Goal: Transaction & Acquisition: Purchase product/service

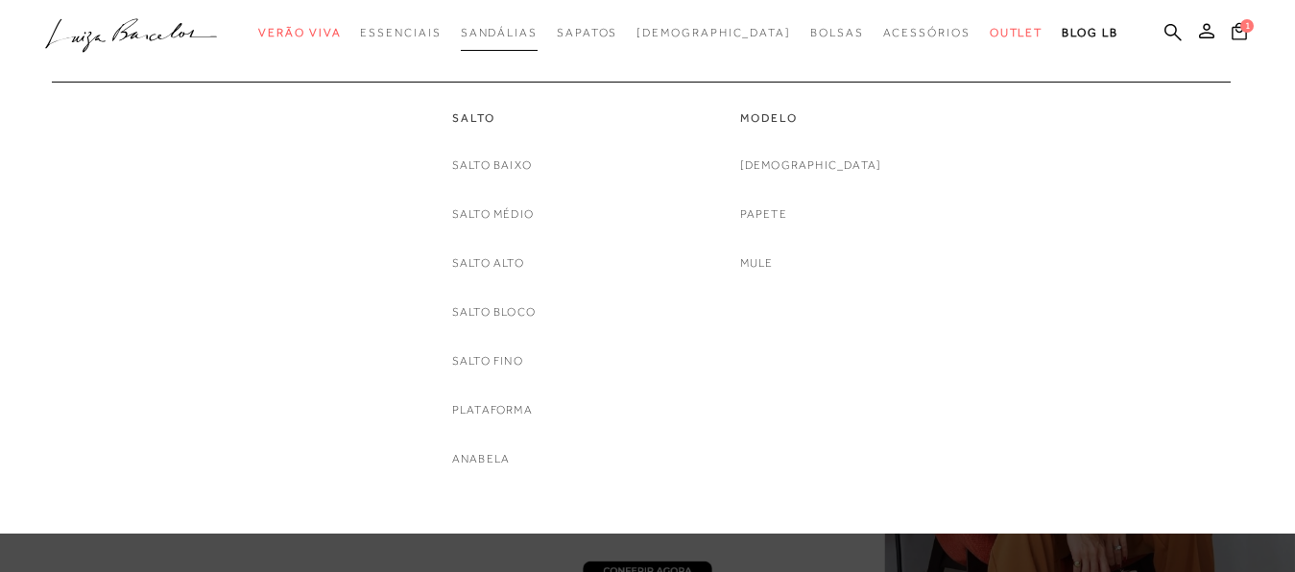
click at [524, 34] on span "Sandálias" at bounding box center [499, 32] width 77 height 13
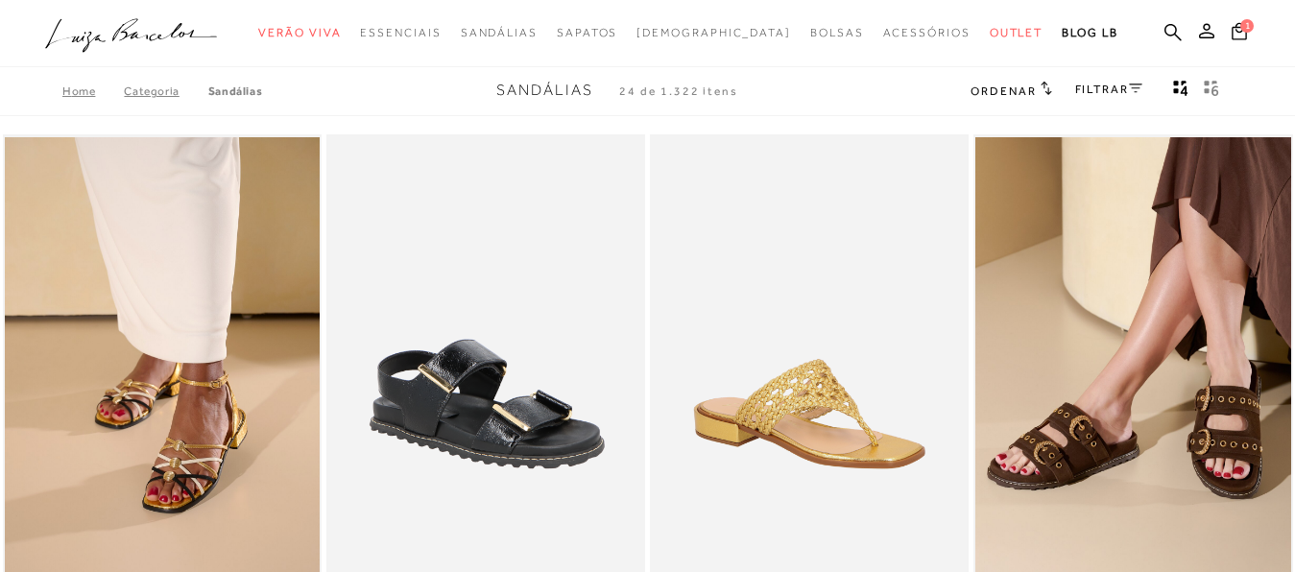
click at [1130, 85] on icon at bounding box center [1135, 89] width 13 height 10
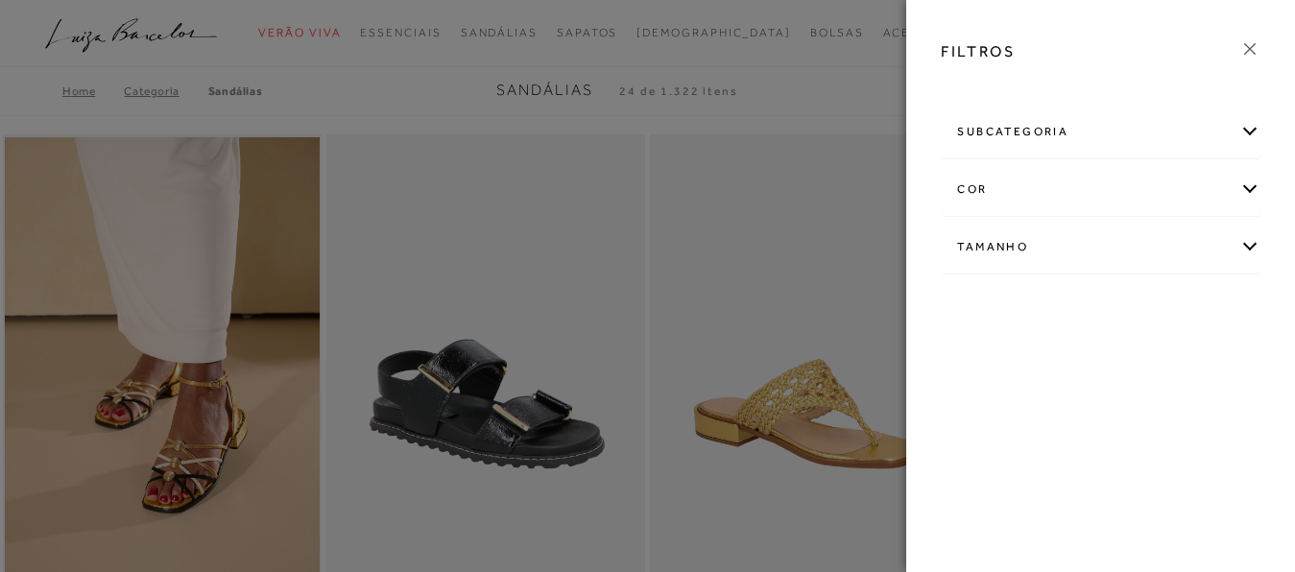
click at [1250, 188] on div "cor" at bounding box center [1101, 189] width 318 height 51
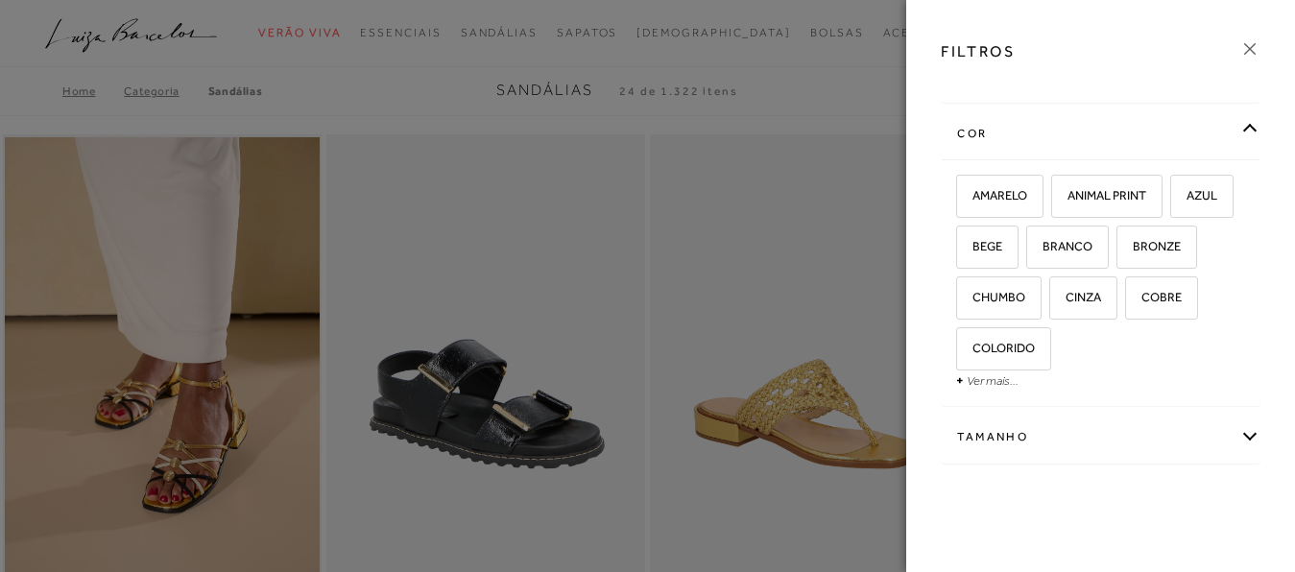
scroll to position [72, 0]
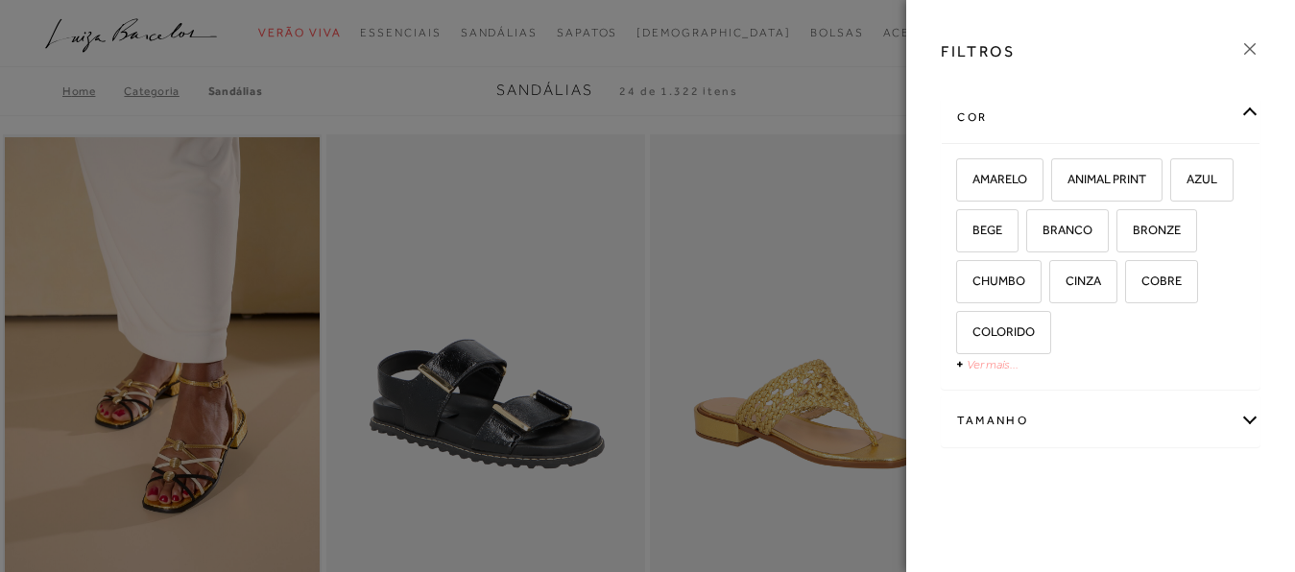
click at [982, 368] on link "Ver mais..." at bounding box center [993, 364] width 52 height 14
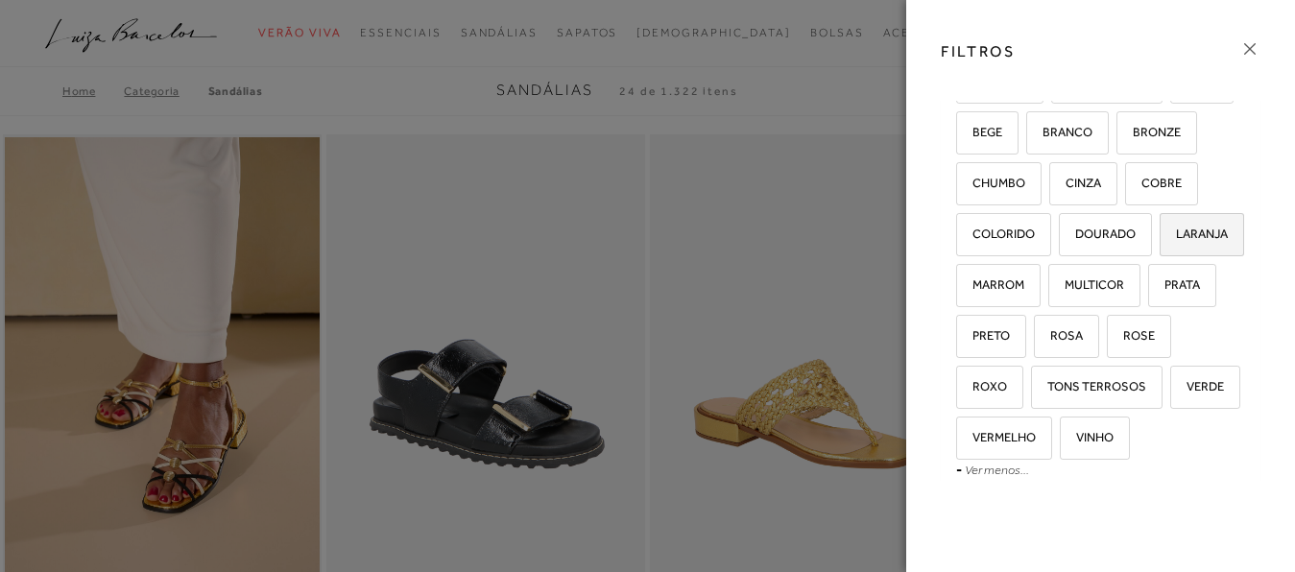
scroll to position [268, 0]
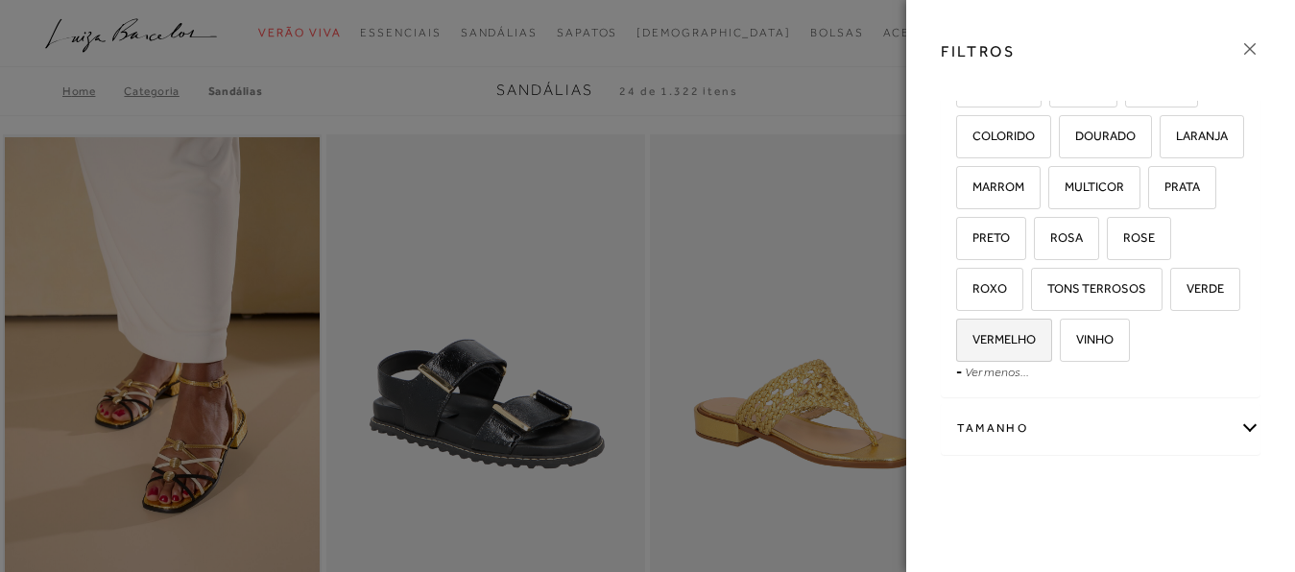
click at [1036, 346] on span "VERMELHO" at bounding box center [997, 339] width 78 height 14
click at [972, 352] on input "VERMELHO" at bounding box center [962, 342] width 19 height 19
checkbox input "true"
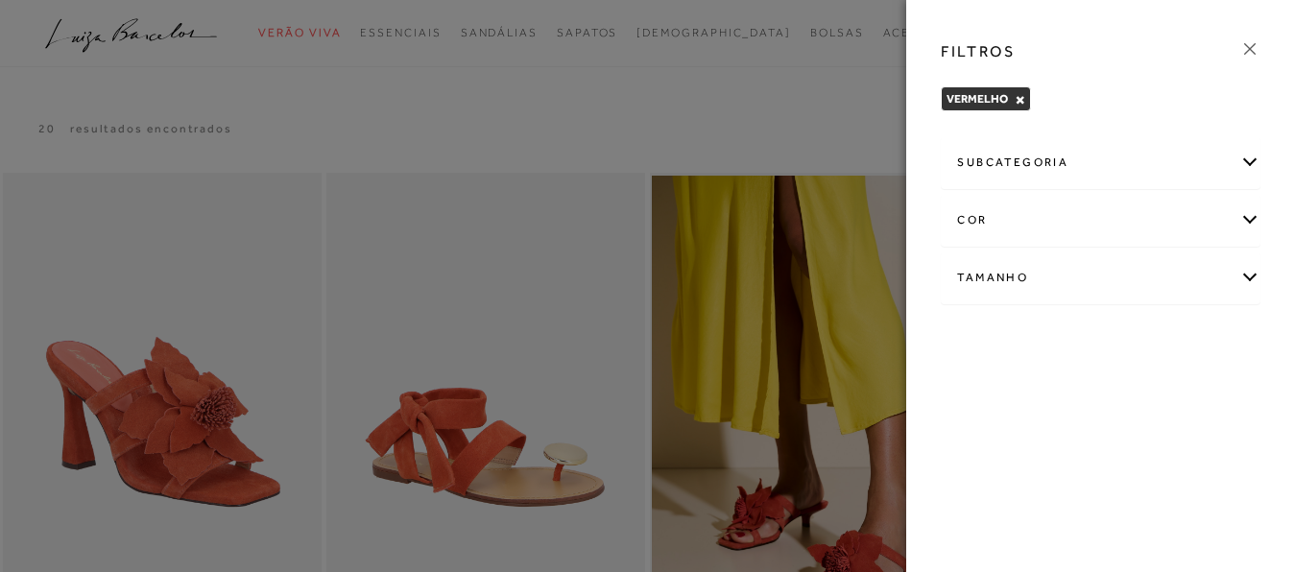
click at [1254, 271] on div "Tamanho" at bounding box center [1101, 277] width 318 height 51
click at [1088, 344] on span "35" at bounding box center [1079, 339] width 28 height 14
click at [1080, 344] on input "35" at bounding box center [1070, 342] width 19 height 19
checkbox input "true"
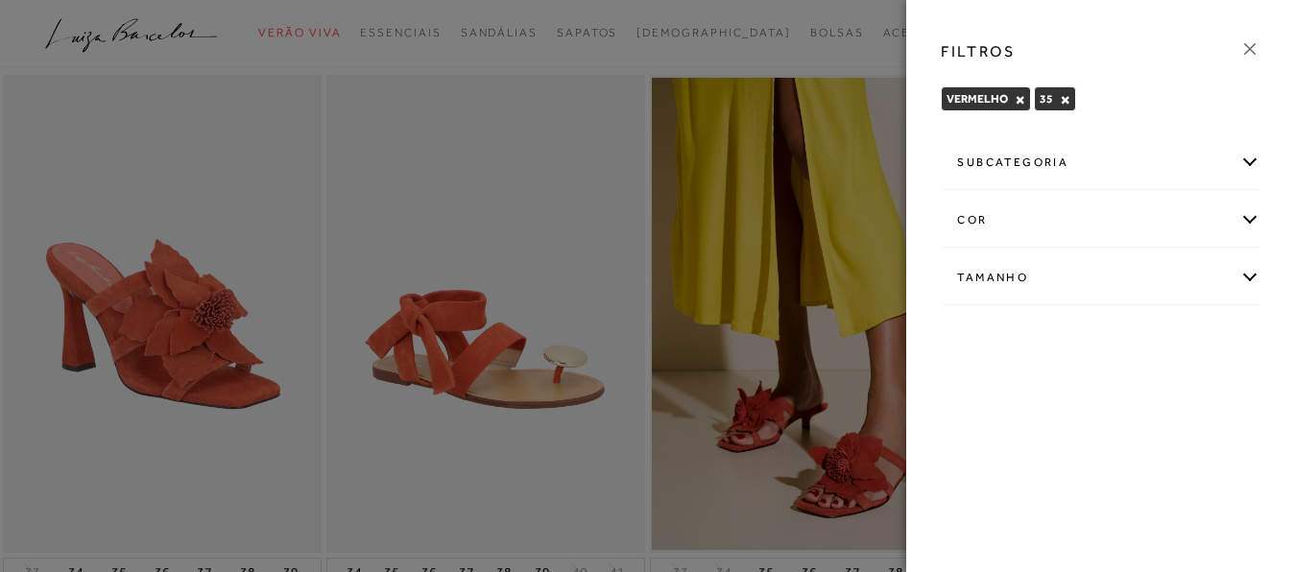
click at [1259, 378] on div "FILTROS VERMELHO × 35 × Limpar todos os refinamentos subcategoria Modelo Salto …" at bounding box center [1100, 286] width 389 height 572
click at [1247, 49] on icon at bounding box center [1249, 48] width 21 height 21
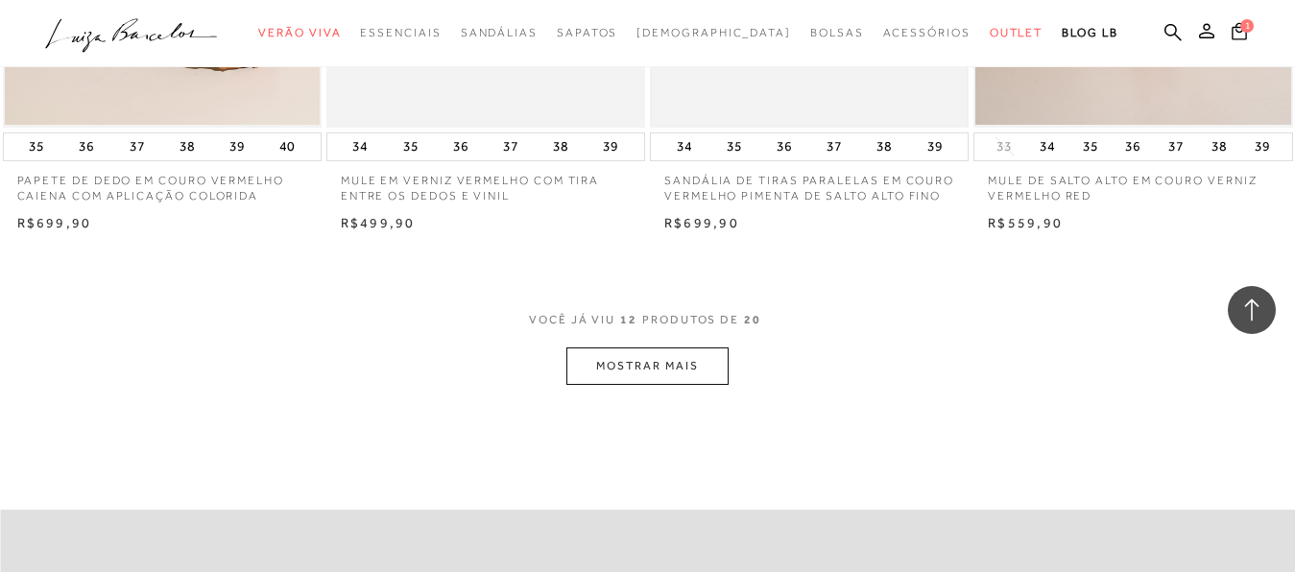
scroll to position [1860, 0]
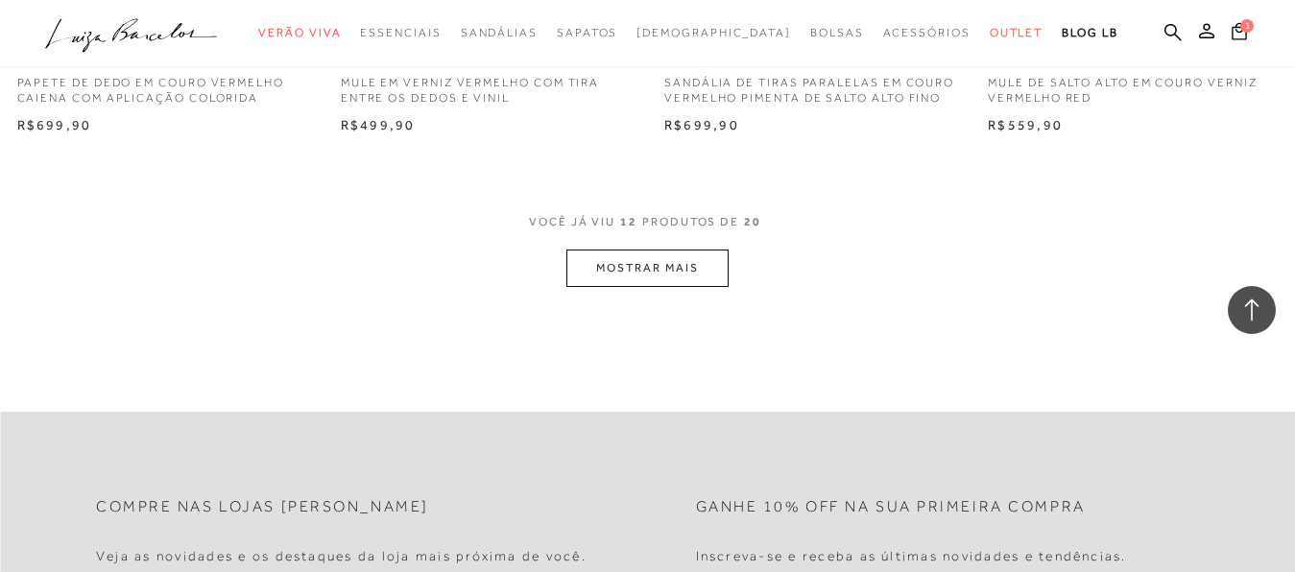
click at [656, 270] on button "MOSTRAR MAIS" at bounding box center [646, 268] width 161 height 37
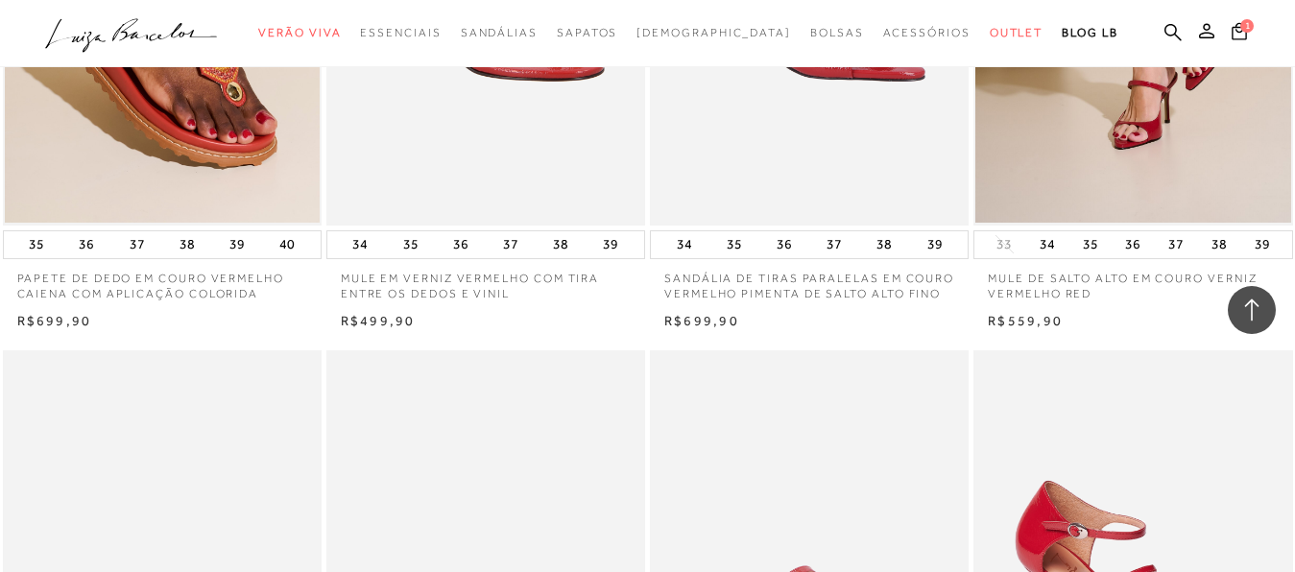
scroll to position [1371, 0]
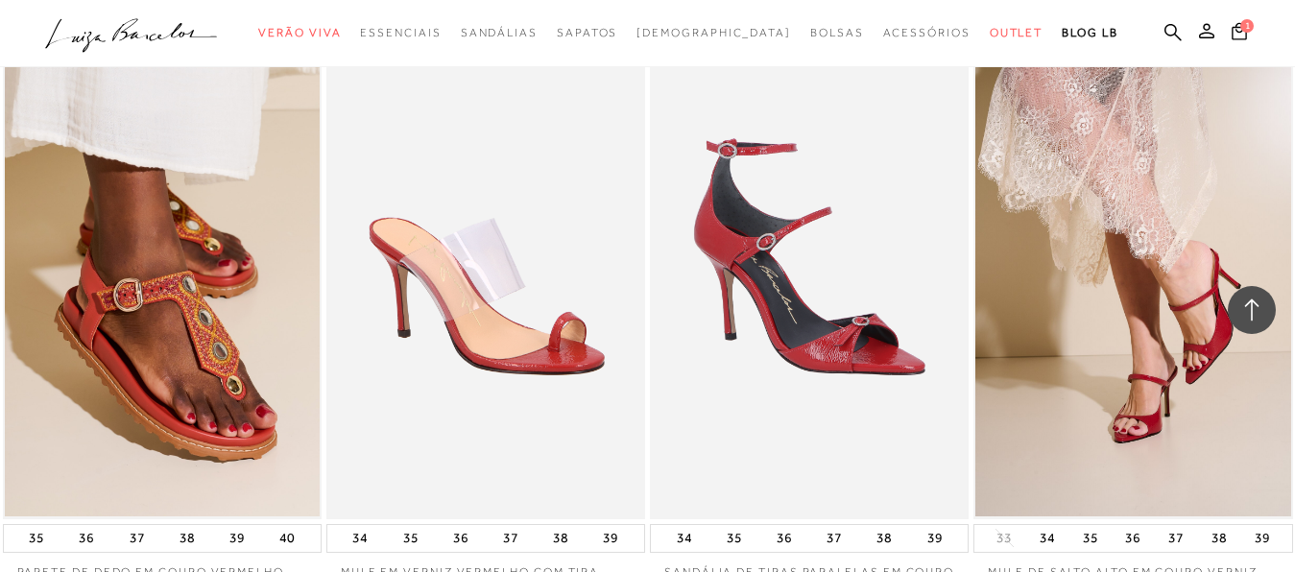
click at [1241, 305] on icon at bounding box center [1251, 310] width 25 height 25
click at [1082, 234] on img at bounding box center [1132, 279] width 315 height 472
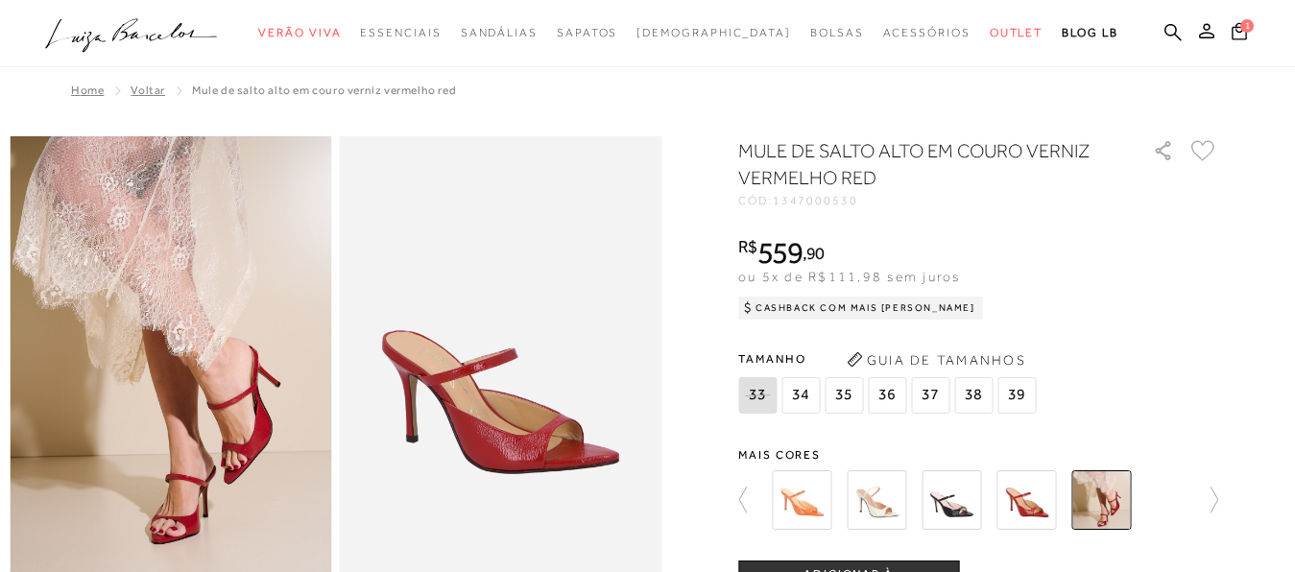
radio input "true"
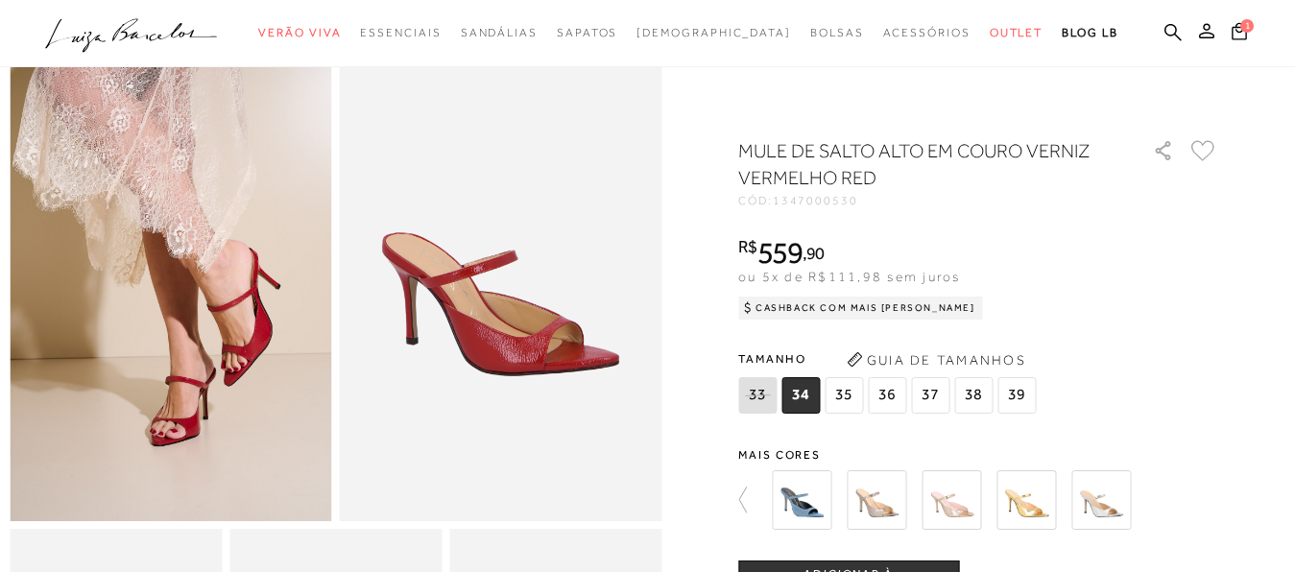
click at [752, 501] on icon at bounding box center [751, 500] width 27 height 27
click at [1042, 505] on img at bounding box center [1026, 500] width 60 height 60
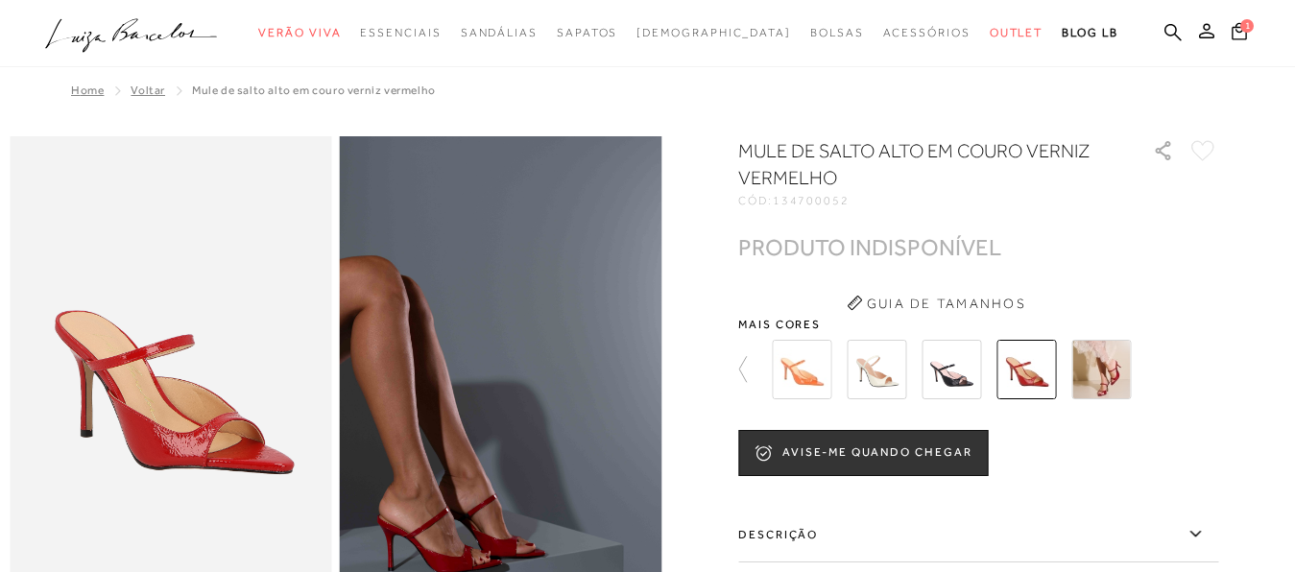
click at [1116, 372] on img at bounding box center [1101, 370] width 60 height 60
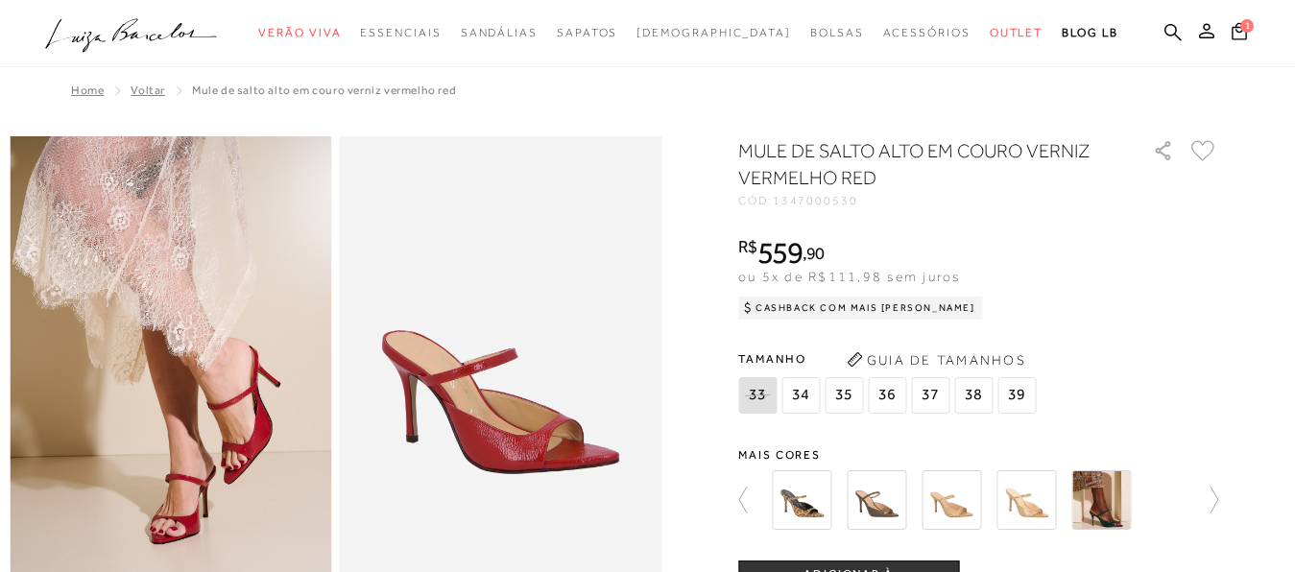
radio input "true"
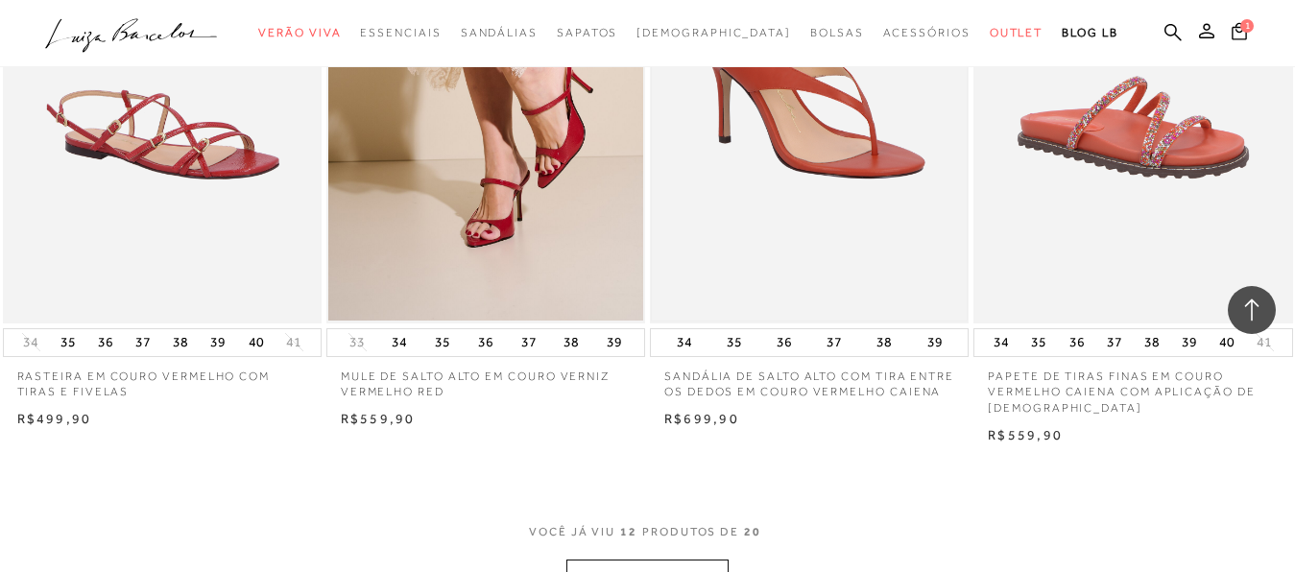
scroll to position [1762, 0]
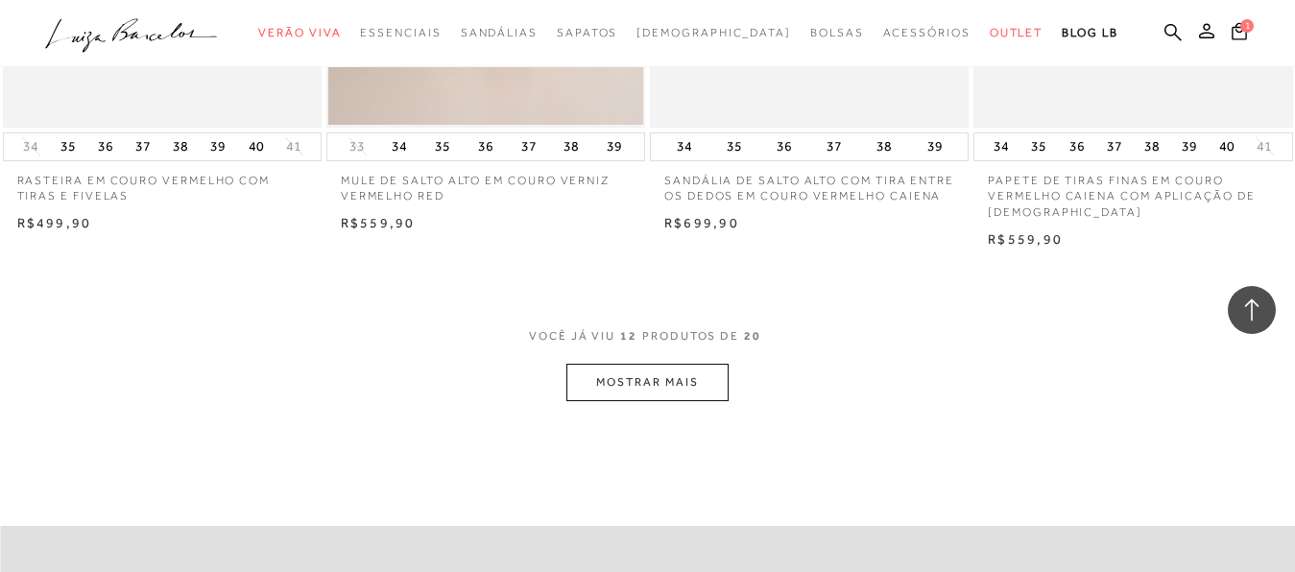
click at [683, 377] on button "MOSTRAR MAIS" at bounding box center [646, 382] width 161 height 37
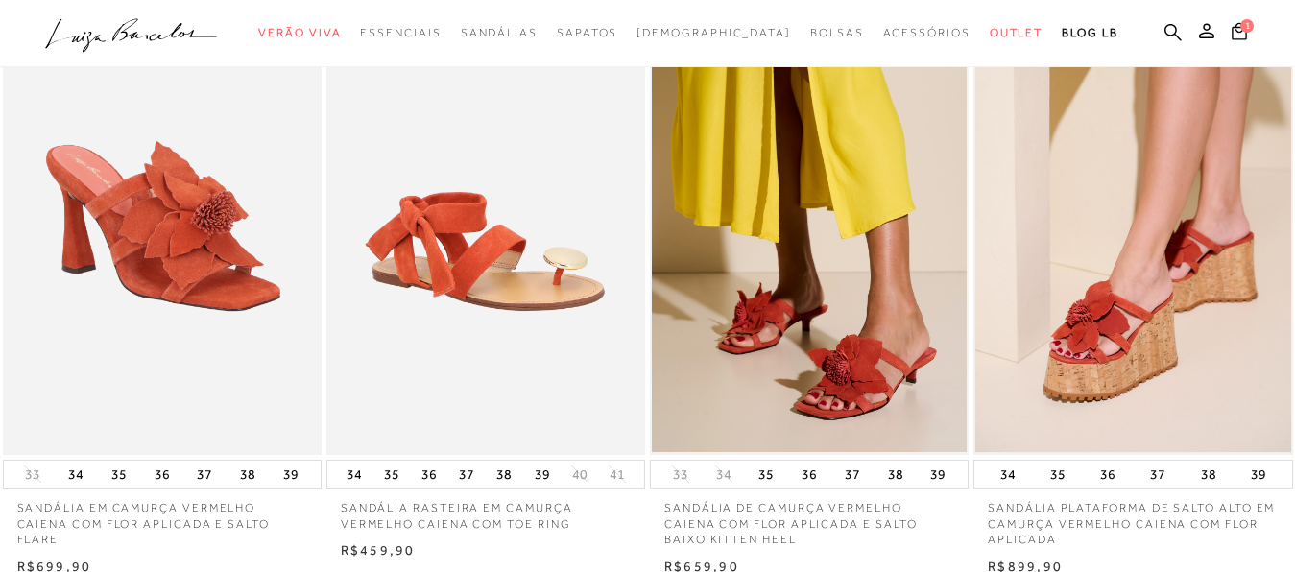
scroll to position [0, 0]
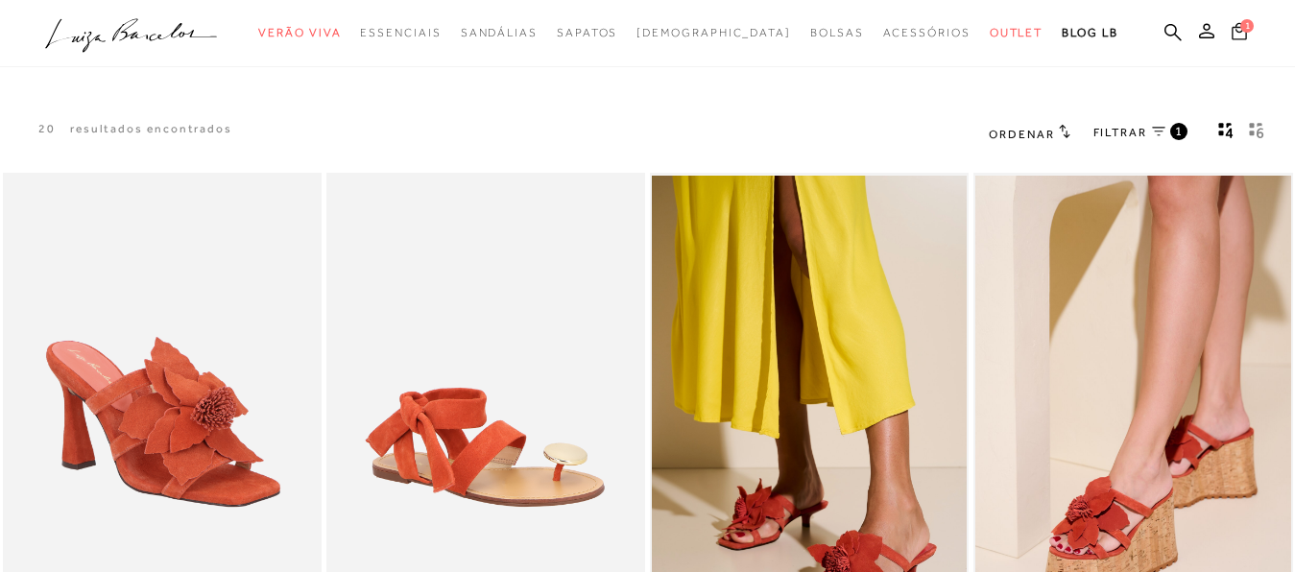
click at [1226, 46] on button "1" at bounding box center [1239, 34] width 27 height 26
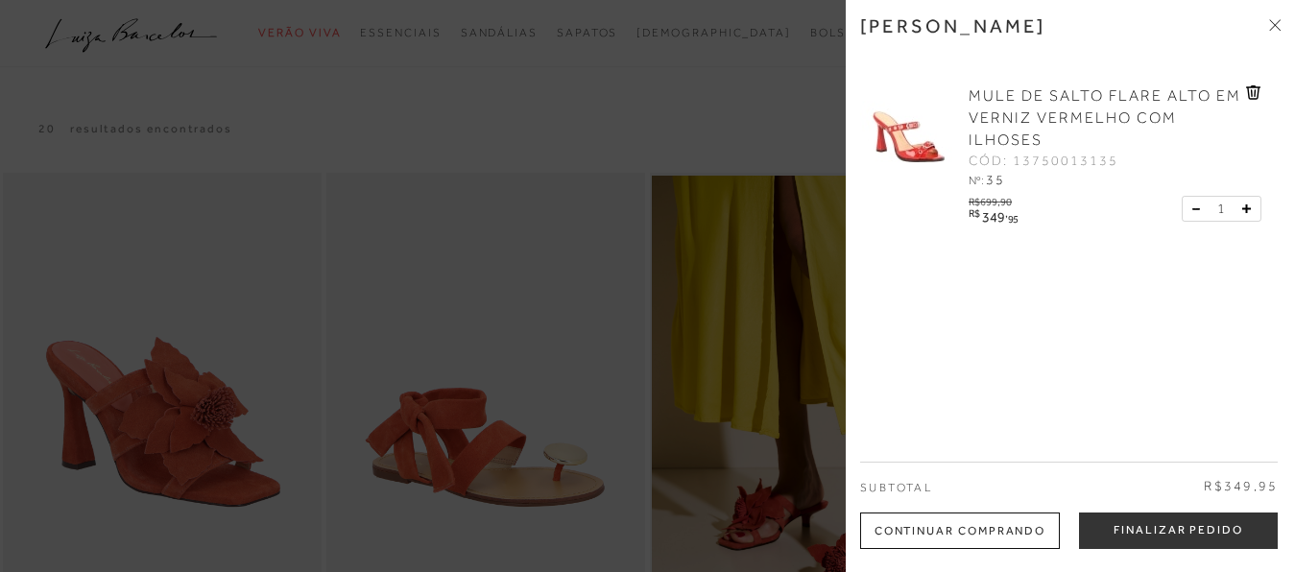
click at [988, 117] on span "MULE DE SALTO FLARE ALTO EM VERNIZ VERMELHO COM ILHOSES" at bounding box center [1104, 117] width 273 height 61
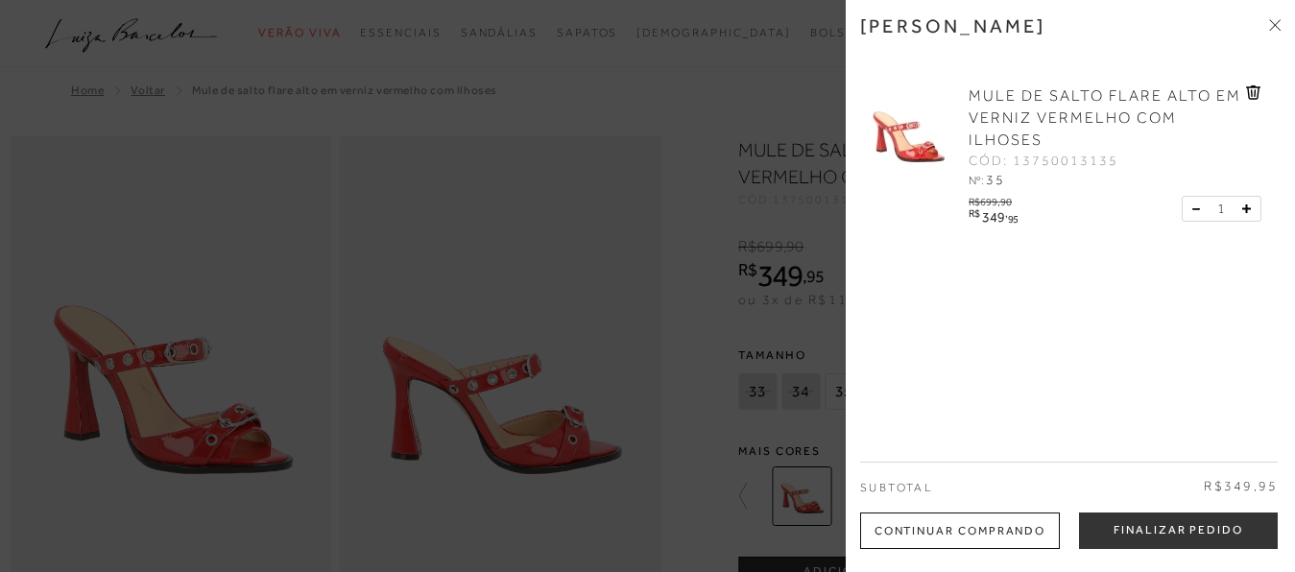
radio input "true"
click at [1207, 325] on div "[PERSON_NAME] MULE DE SALTO FLARE ALTO EM VERNIZ VERMELHO COM ILHOSES CÓD: 1375…" at bounding box center [1070, 286] width 449 height 572
click at [921, 145] on img at bounding box center [908, 133] width 96 height 96
drag, startPoint x: 959, startPoint y: 253, endPoint x: 979, endPoint y: 281, distance: 34.4
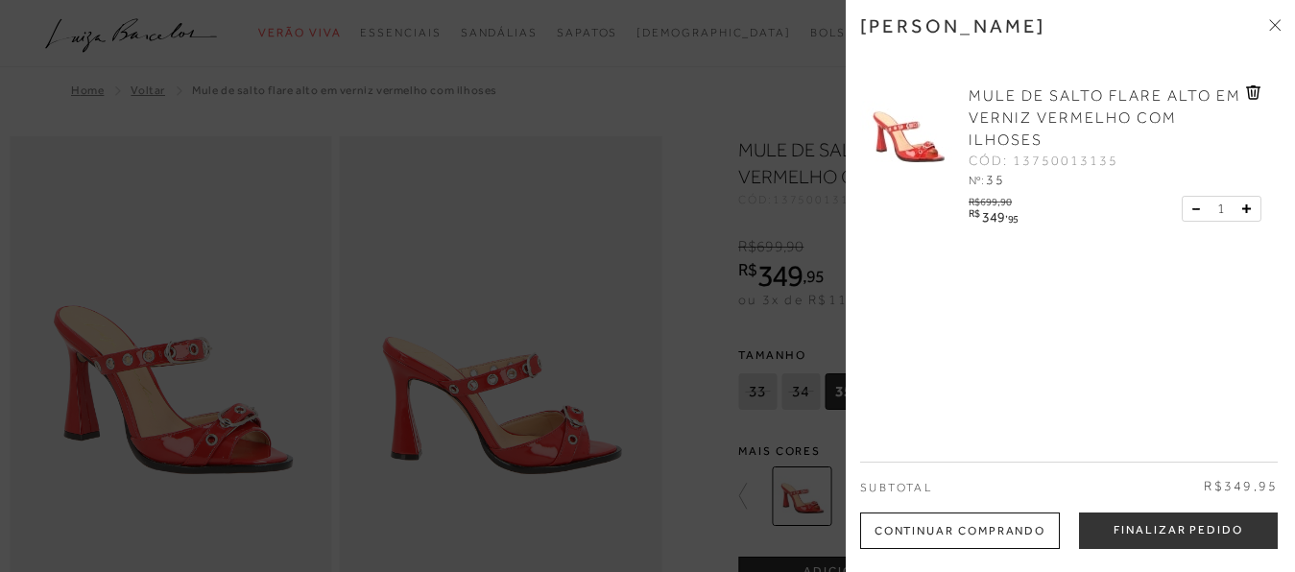
click at [967, 256] on div "MULE DE SALTO FLARE ALTO EM VERNIZ VERMELHO COM ILHOSES CÓD: 13750013135 Nº: 35…" at bounding box center [1070, 161] width 420 height 190
click at [1066, 312] on div "[PERSON_NAME] MULE DE SALTO FLARE ALTO EM VERNIZ VERMELHO COM ILHOSES CÓD: 1375…" at bounding box center [1070, 286] width 449 height 572
click at [1280, 18] on div "[PERSON_NAME] MULE DE SALTO FLARE ALTO EM VERNIZ VERMELHO COM ILHOSES CÓD: 1375…" at bounding box center [1070, 286] width 449 height 572
click at [1128, 522] on button "Finalizar Pedido" at bounding box center [1178, 531] width 199 height 36
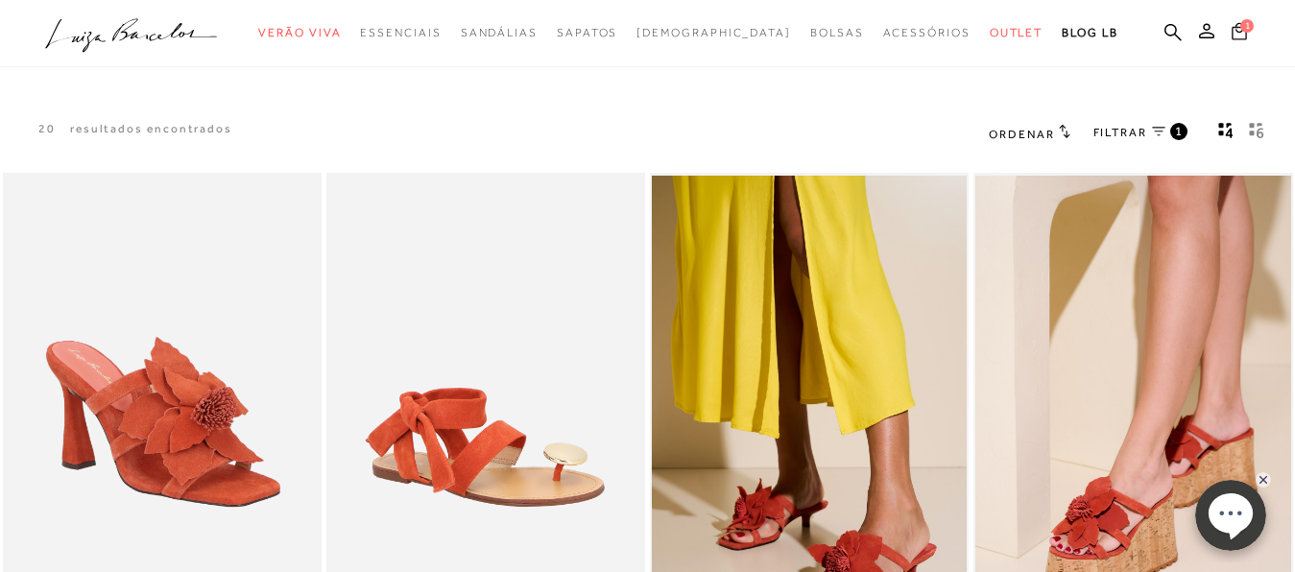
click at [1231, 33] on icon at bounding box center [1238, 30] width 15 height 17
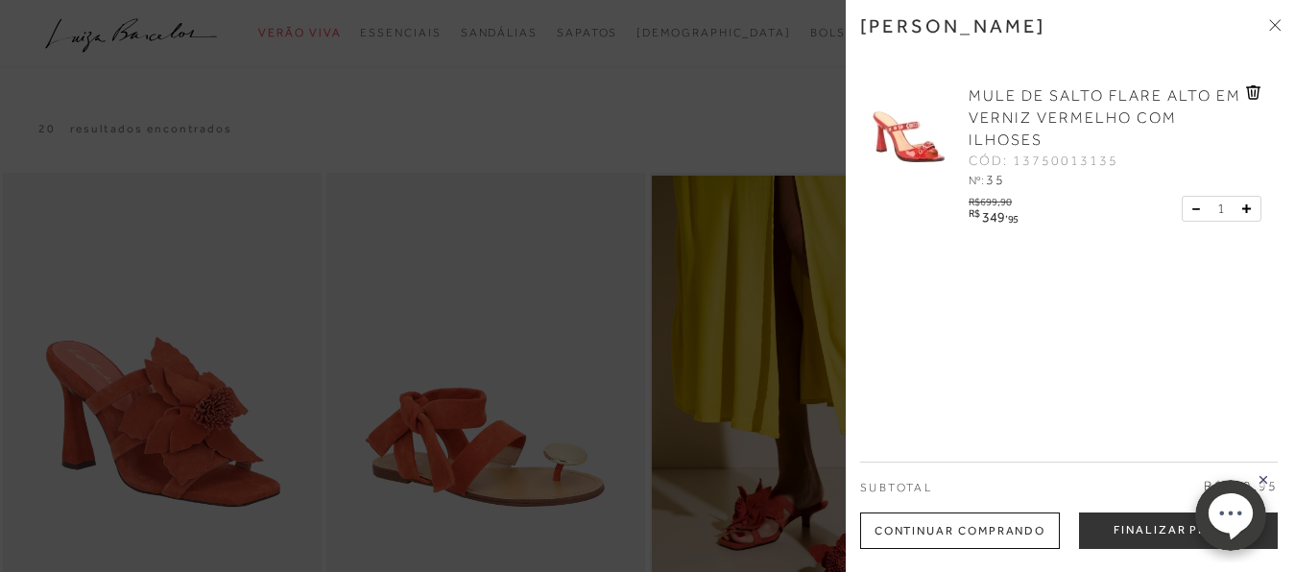
click at [1020, 129] on link "MULE DE SALTO FLARE ALTO EM VERNIZ VERMELHO COM ILHOSES" at bounding box center [1104, 118] width 273 height 66
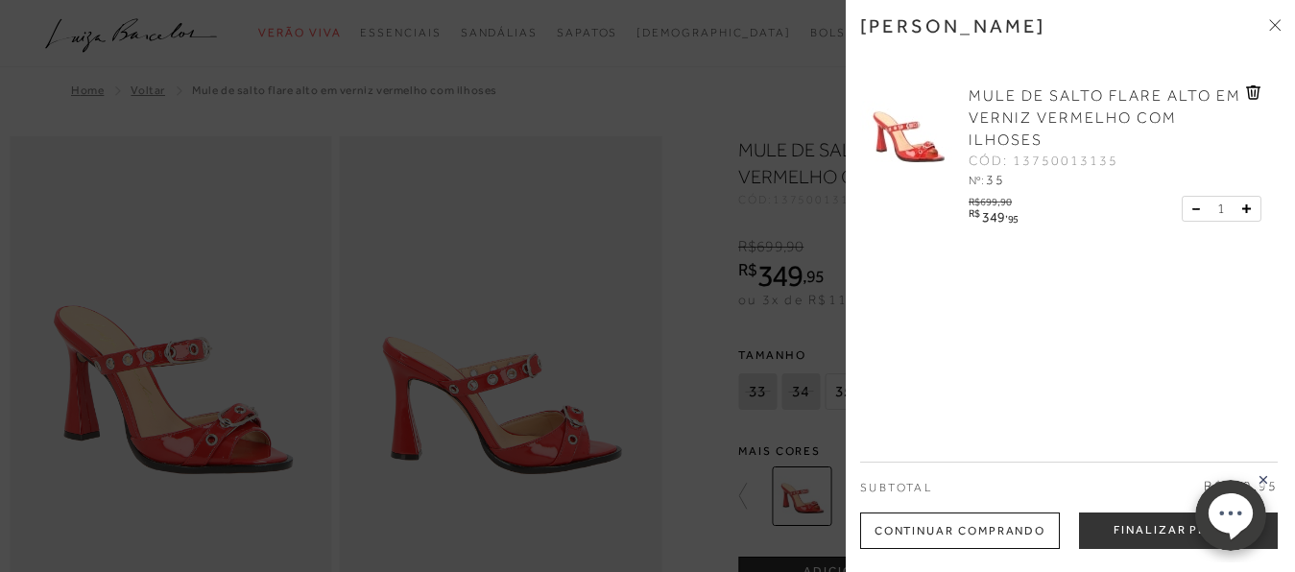
click at [729, 116] on div at bounding box center [647, 286] width 1295 height 572
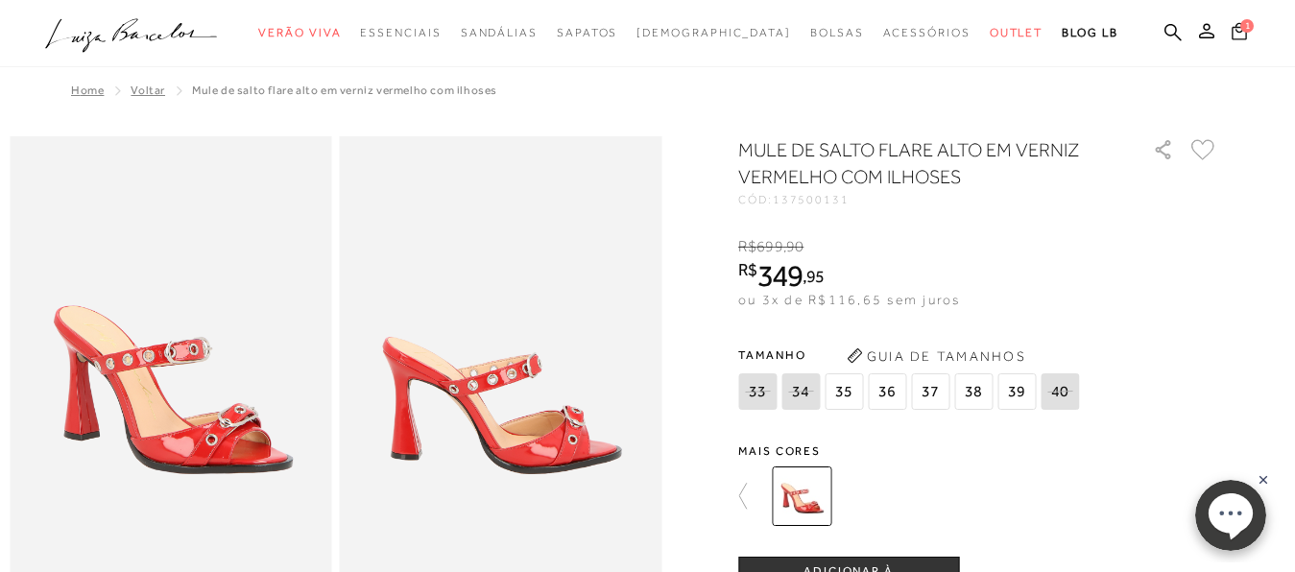
radio input "true"
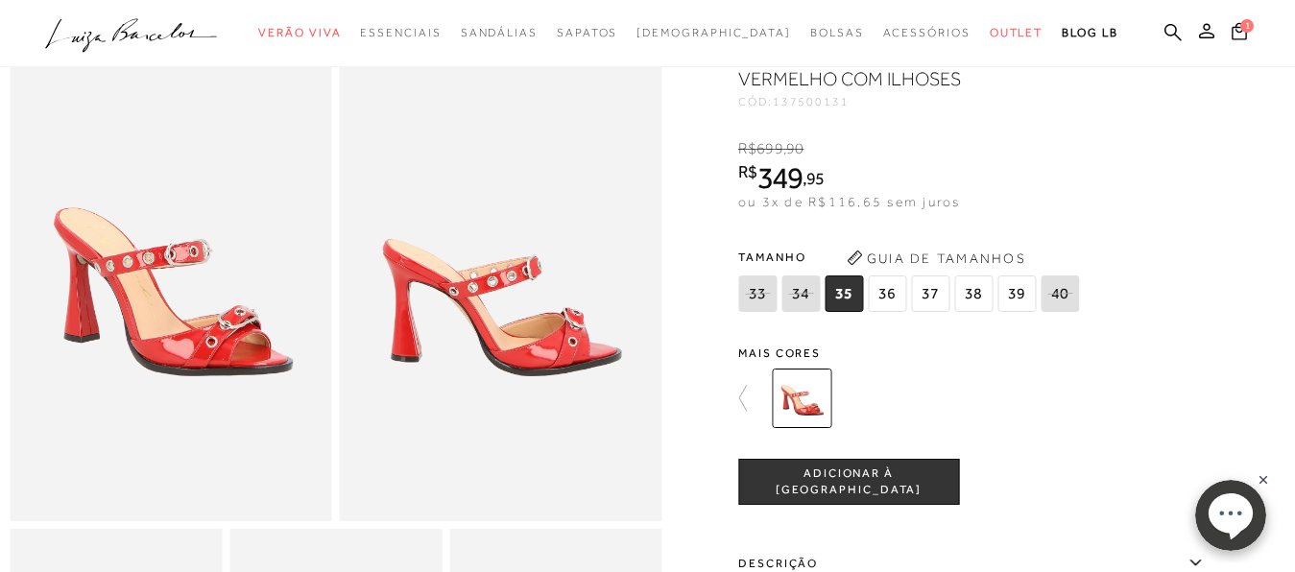
click at [746, 395] on div at bounding box center [648, 463] width 1276 height 851
click at [748, 404] on icon at bounding box center [751, 398] width 27 height 27
click at [753, 405] on icon at bounding box center [751, 398] width 27 height 27
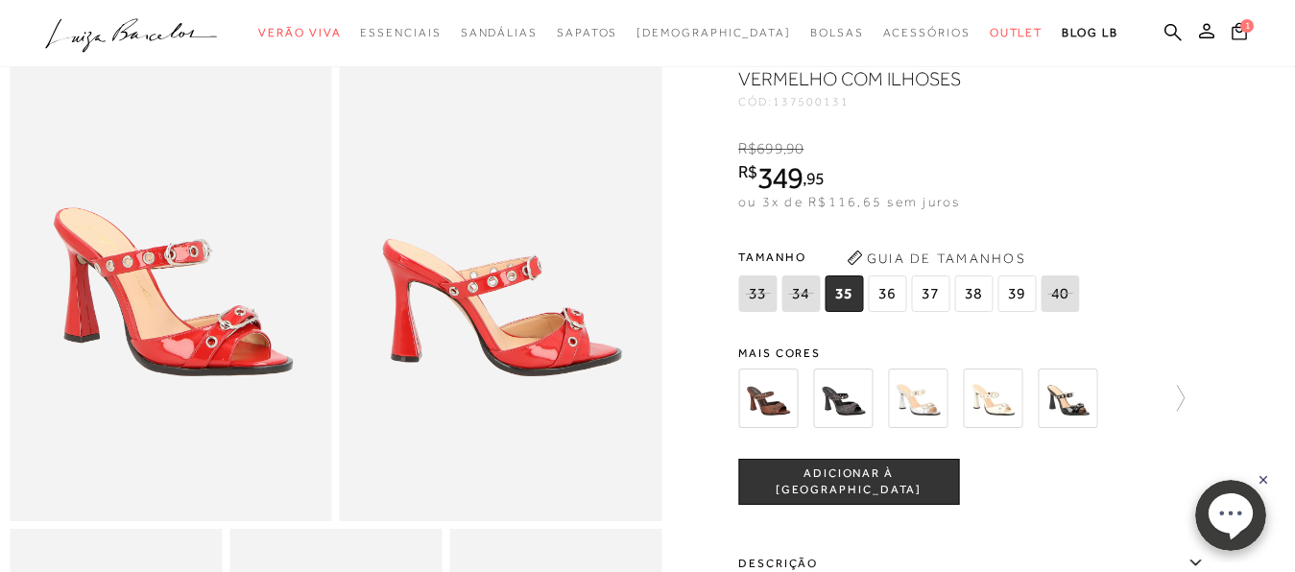
click at [1072, 396] on img at bounding box center [1068, 399] width 60 height 60
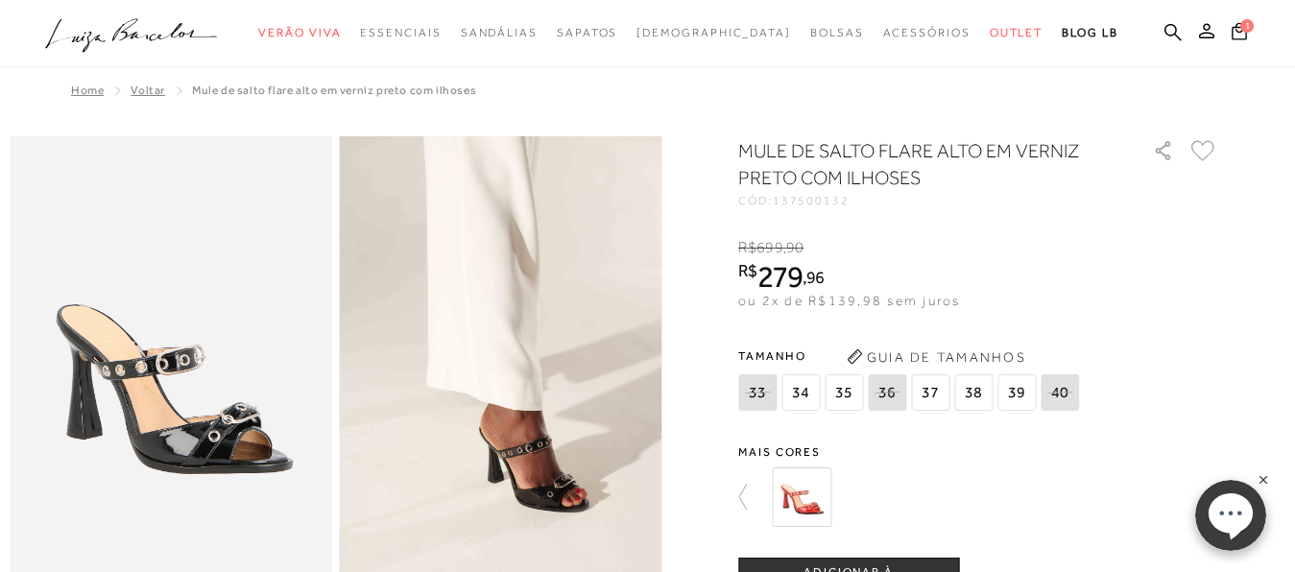
radio input "true"
click at [818, 500] on img at bounding box center [802, 497] width 60 height 60
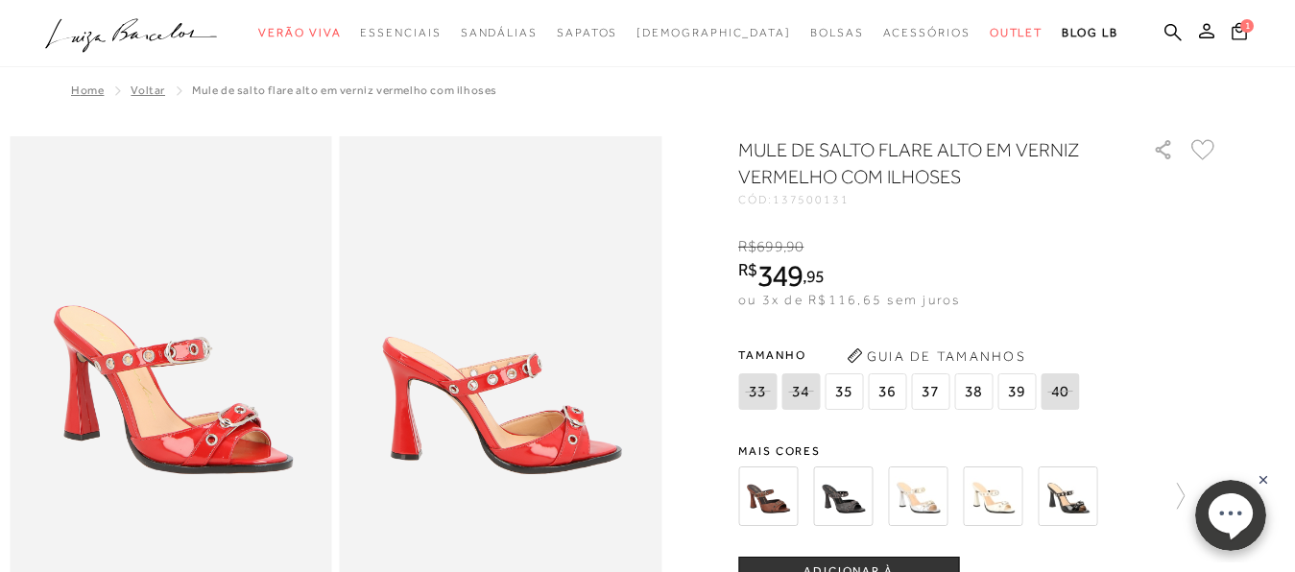
radio input "true"
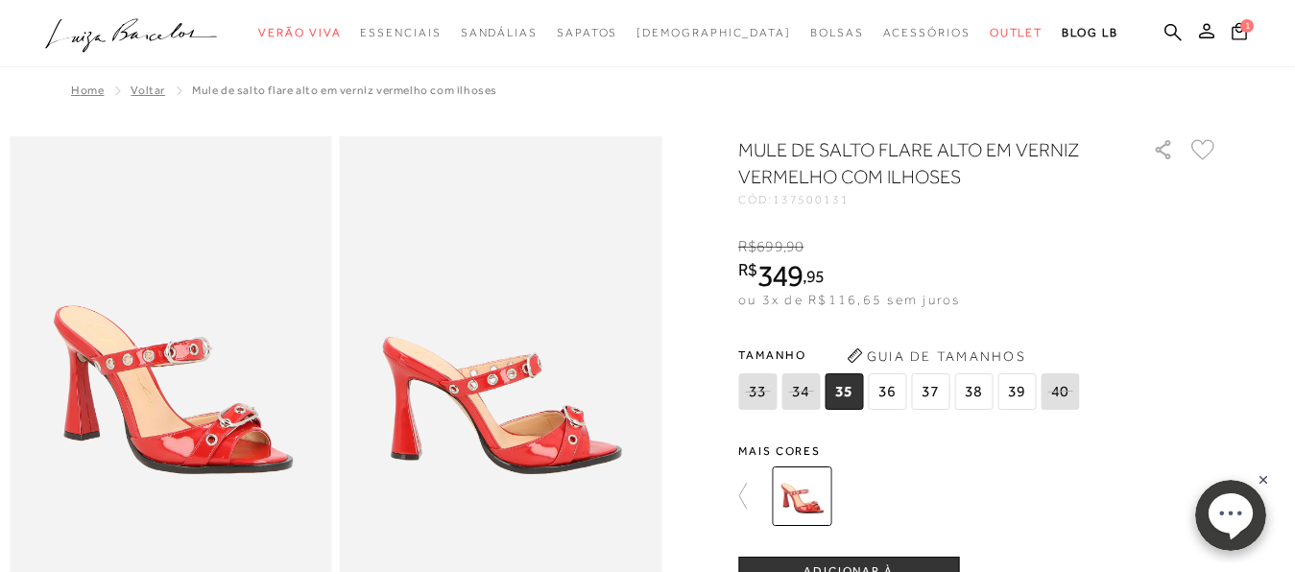
click at [981, 463] on div at bounding box center [989, 496] width 446 height 71
drag, startPoint x: 827, startPoint y: 298, endPoint x: 907, endPoint y: 298, distance: 79.7
click at [907, 298] on span "ou 3x de R$116,65 sem juros" at bounding box center [849, 299] width 222 height 15
click at [963, 494] on div at bounding box center [989, 496] width 446 height 71
click at [984, 384] on span "38" at bounding box center [973, 391] width 38 height 36
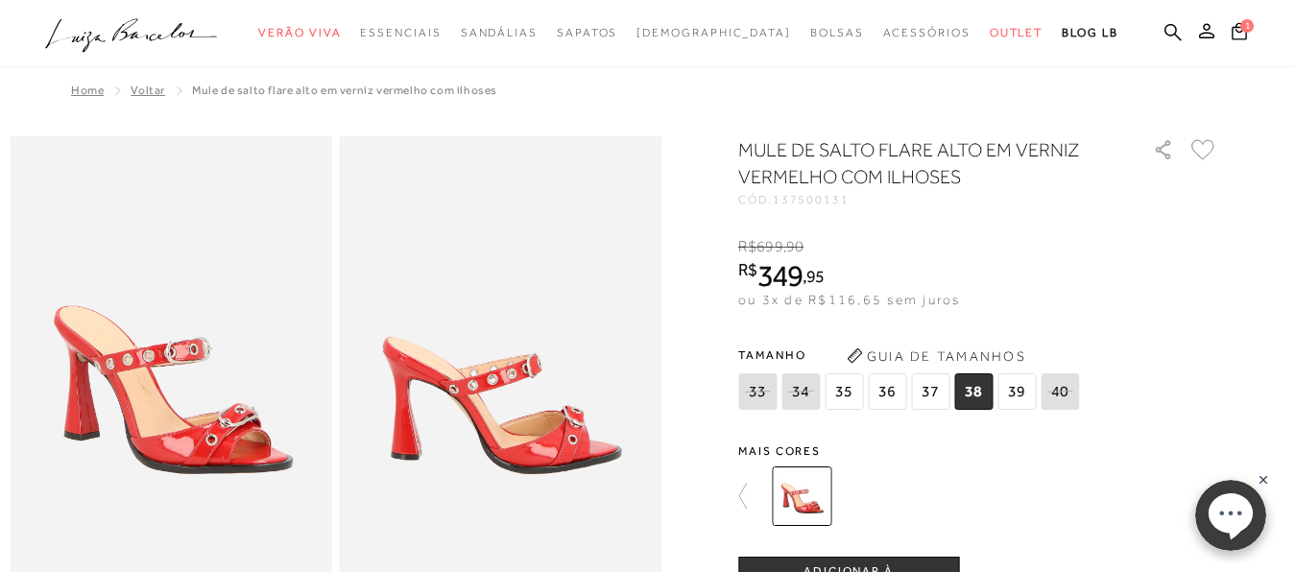
radio input "true"
